Goal: Task Accomplishment & Management: Manage account settings

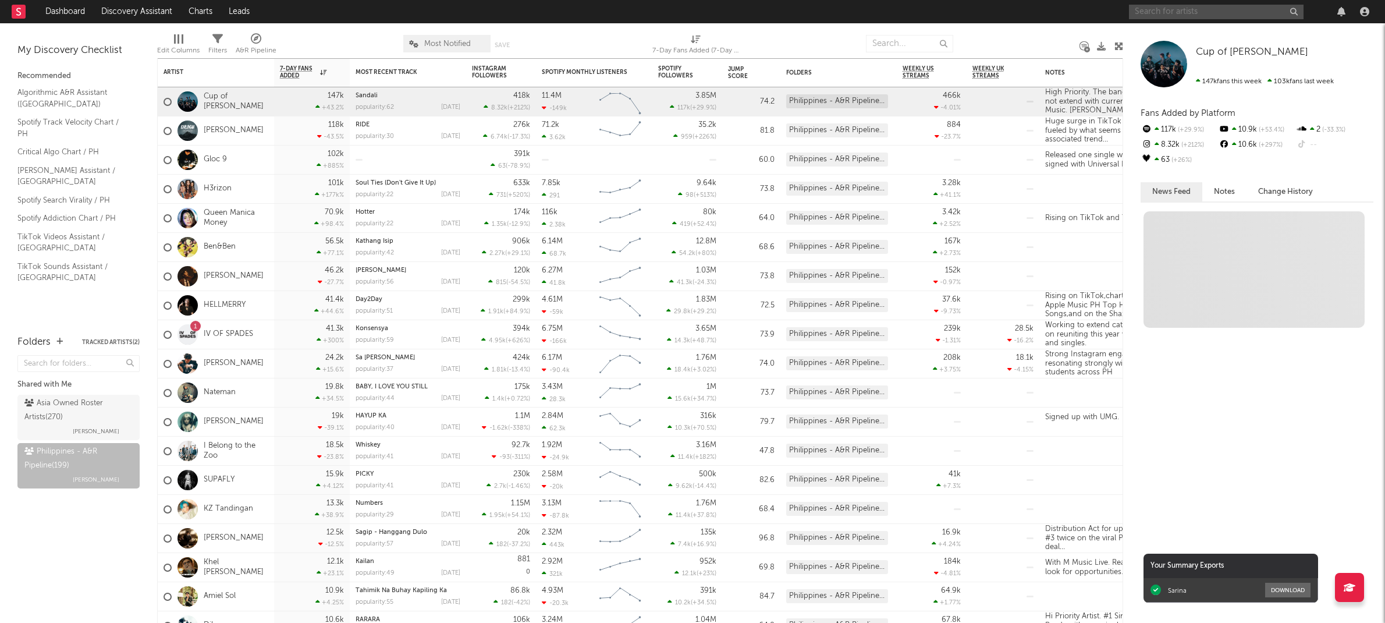
click at [1154, 9] on input "text" at bounding box center [1216, 12] width 175 height 15
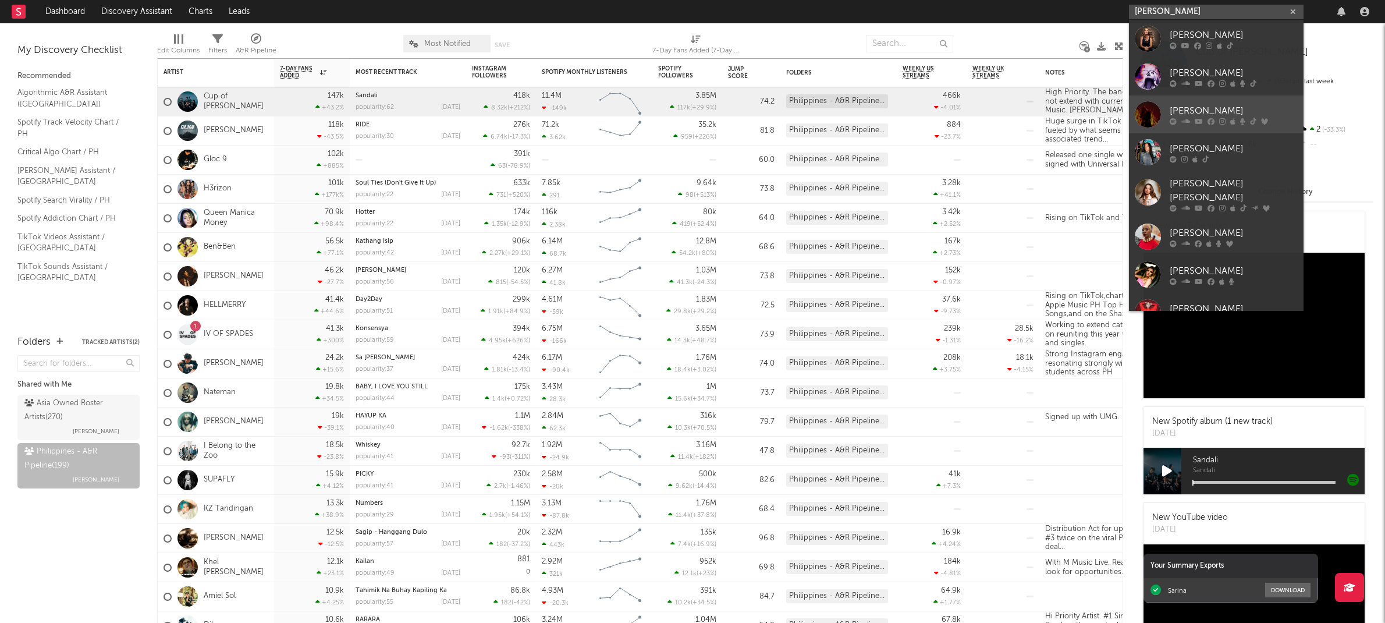
type input "[PERSON_NAME]"
click at [1225, 109] on div "[PERSON_NAME]" at bounding box center [1234, 111] width 128 height 14
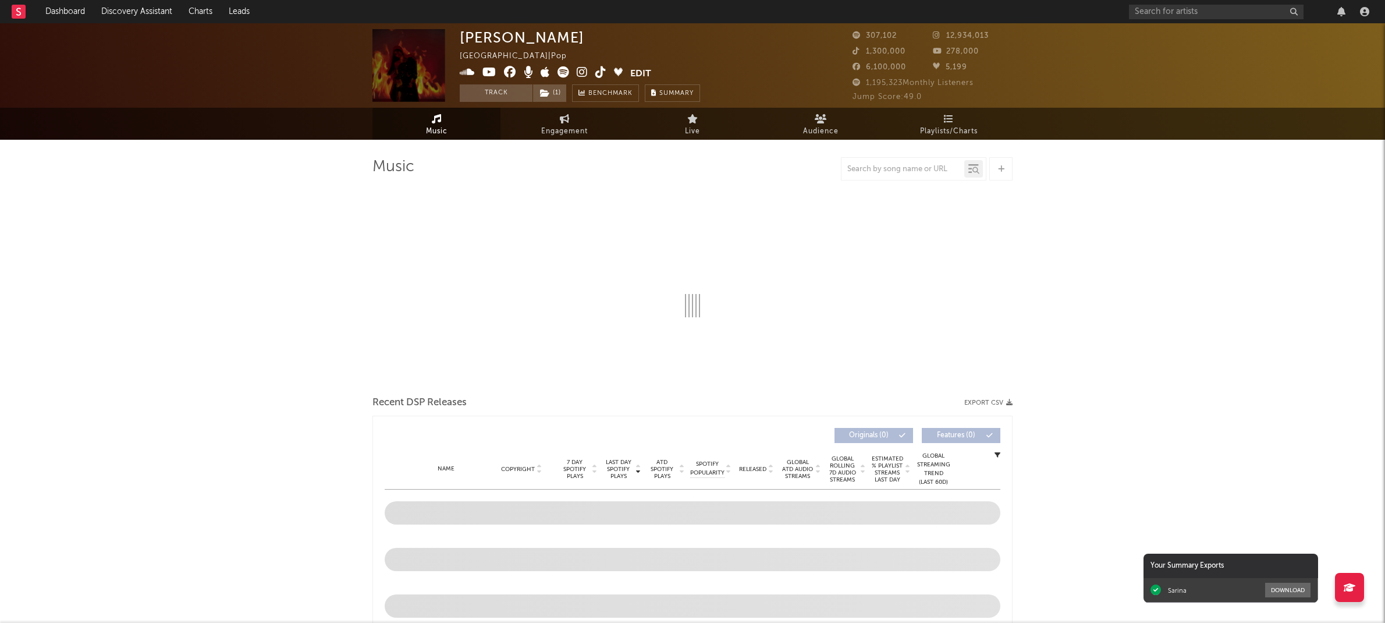
click at [643, 70] on button "Edit" at bounding box center [640, 73] width 21 height 15
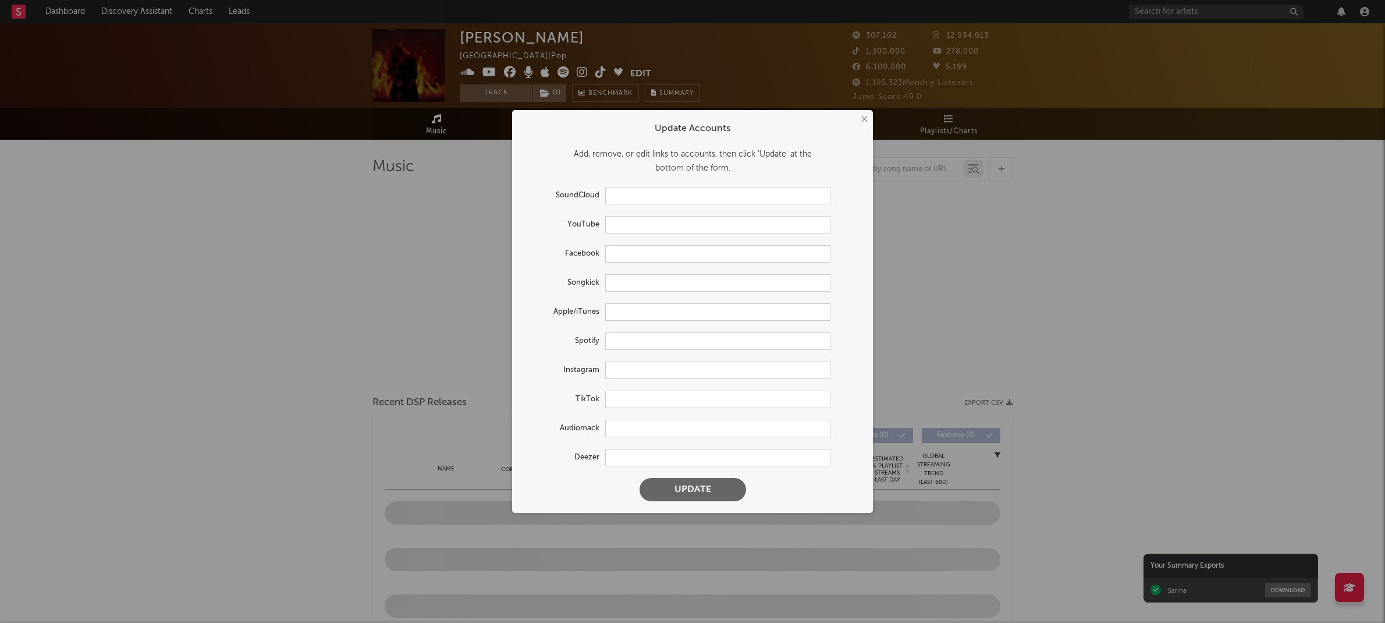
type input "[URL][DOMAIN_NAME]"
type input "[URL][DOMAIN_NAME][PERSON_NAME]"
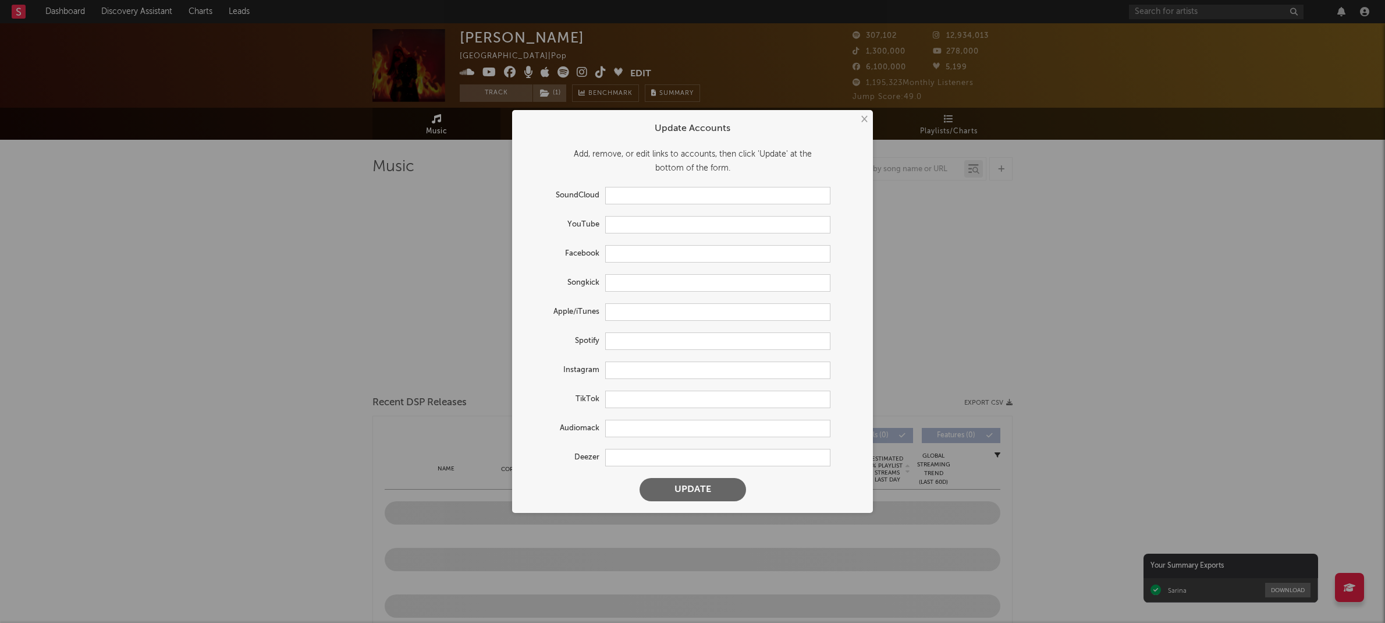
type input "[URL][DOMAIN_NAME]"
type input "[URL][DOMAIN_NAME][PERSON_NAME]"
type input "[URL][DOMAIN_NAME]"
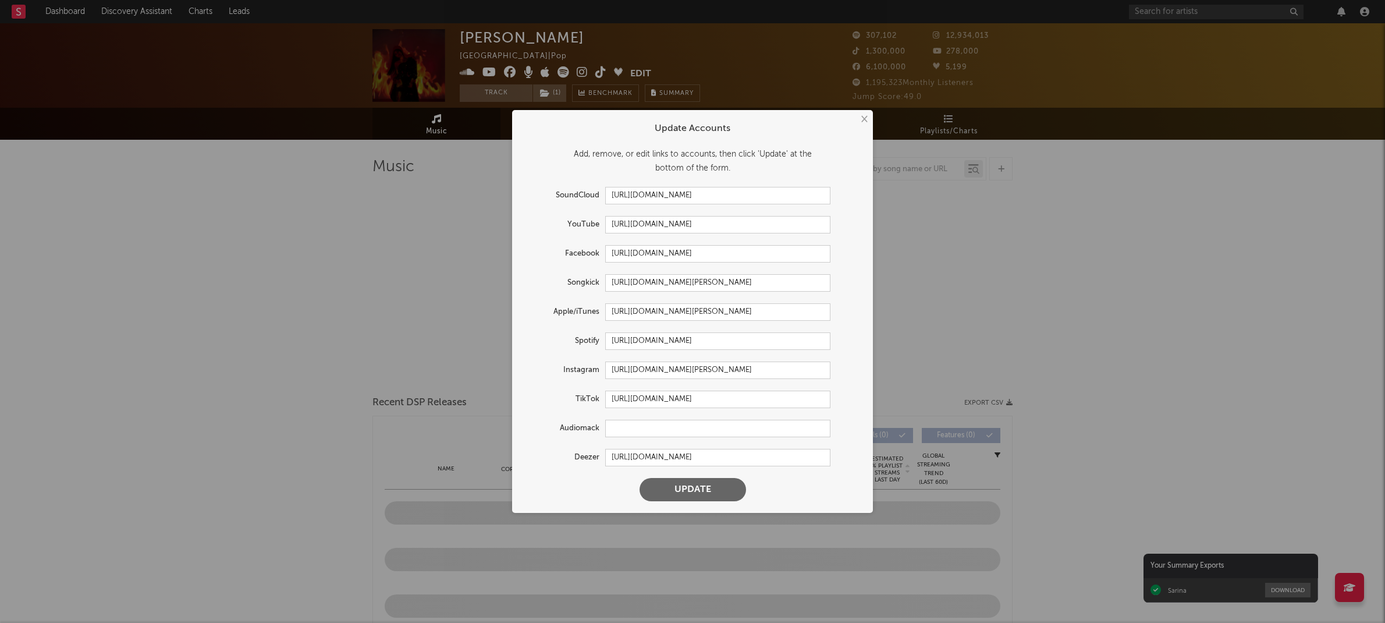
select select "6m"
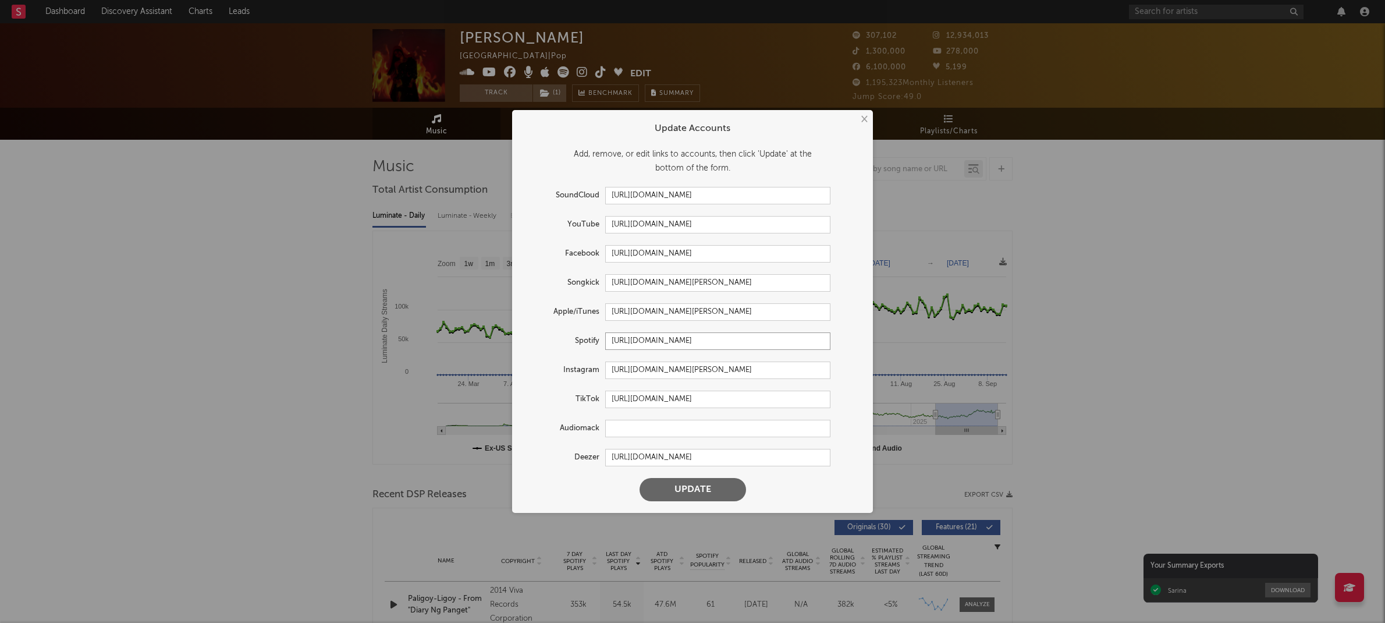
click at [690, 339] on input "[URL][DOMAIN_NAME]" at bounding box center [717, 340] width 225 height 17
click at [689, 366] on input "[URL][DOMAIN_NAME][PERSON_NAME]" at bounding box center [717, 369] width 225 height 17
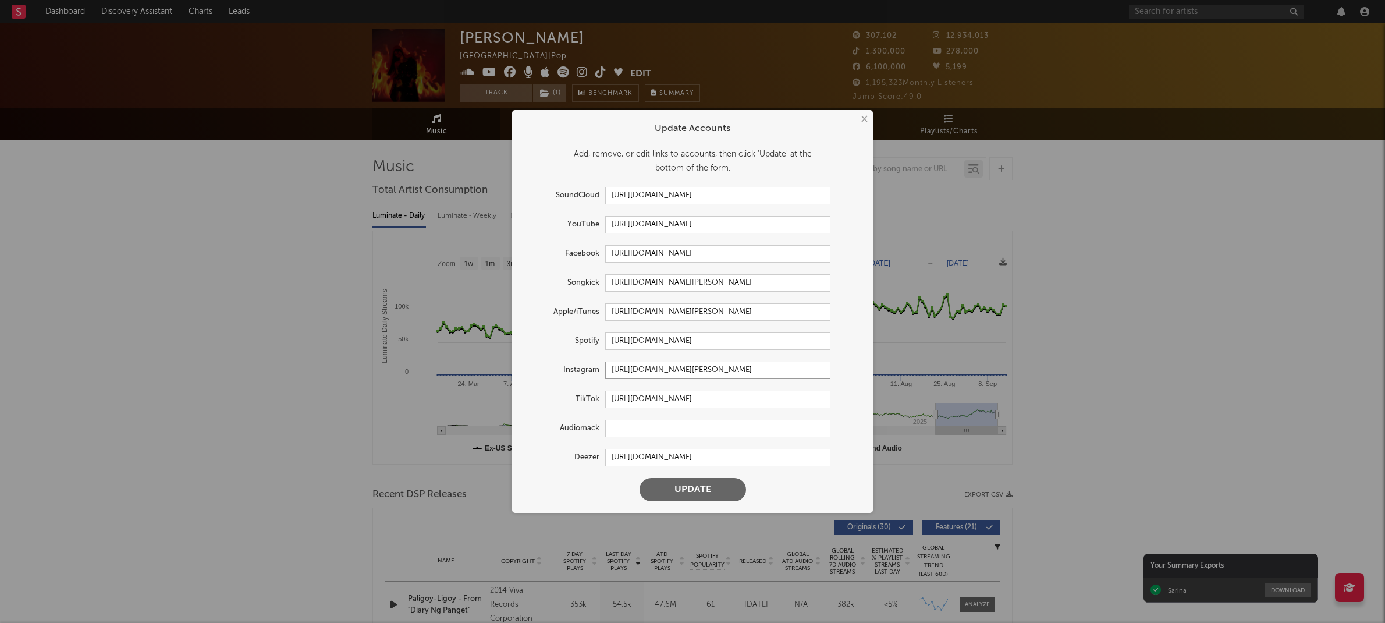
click at [689, 366] on input "[URL][DOMAIN_NAME][PERSON_NAME]" at bounding box center [717, 369] width 225 height 17
click at [672, 257] on input "[URL][DOMAIN_NAME]" at bounding box center [717, 253] width 225 height 17
click at [691, 399] on input "[URL][DOMAIN_NAME]" at bounding box center [717, 399] width 225 height 17
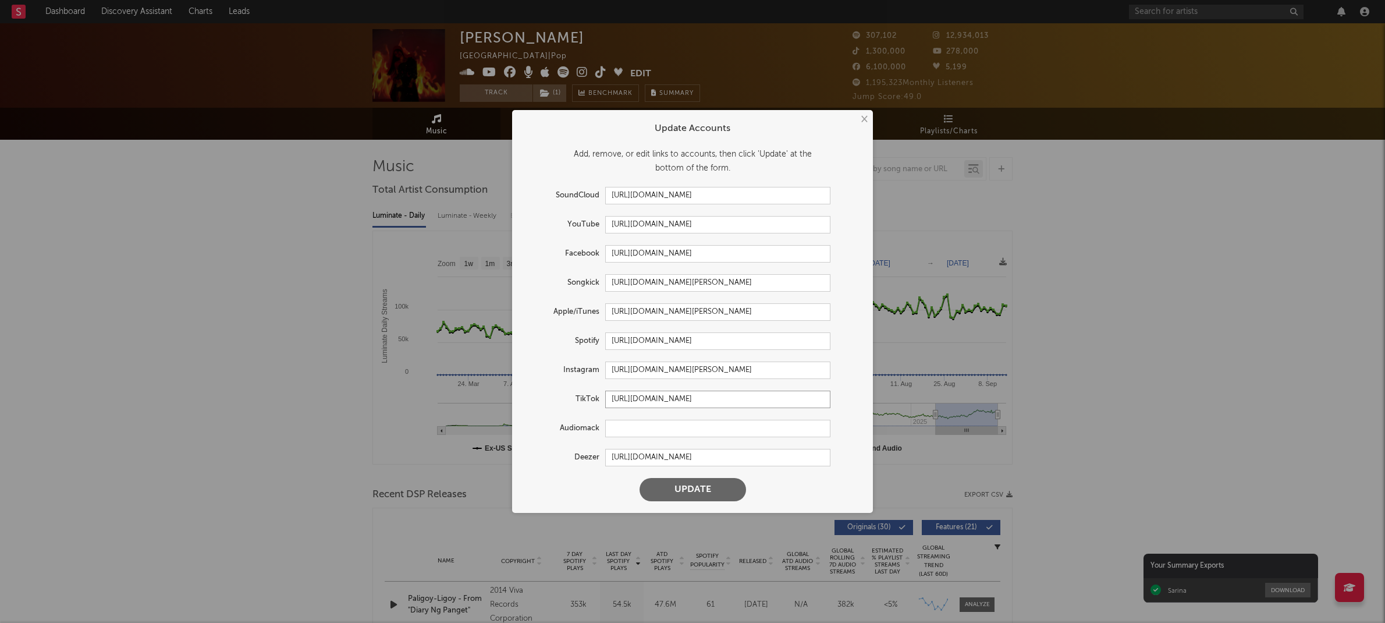
click at [691, 399] on input "[URL][DOMAIN_NAME]" at bounding box center [717, 399] width 225 height 17
click at [659, 219] on input "[URL][DOMAIN_NAME]" at bounding box center [717, 224] width 225 height 17
